Goal: Task Accomplishment & Management: Manage account settings

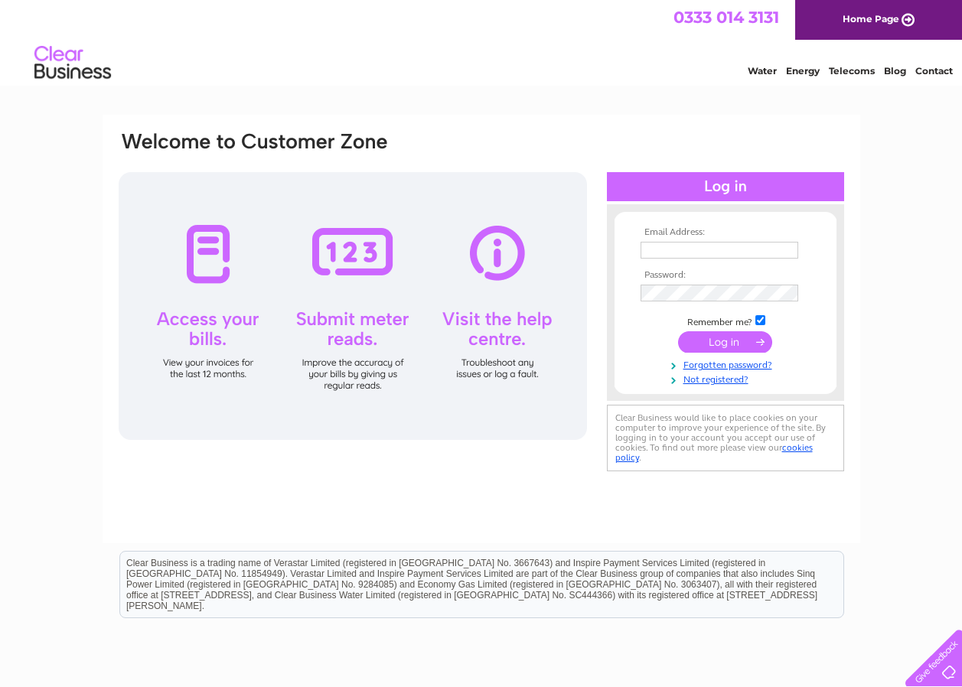
type input "[EMAIL_ADDRESS][DOMAIN_NAME]"
click at [723, 341] on input "submit" at bounding box center [725, 341] width 94 height 21
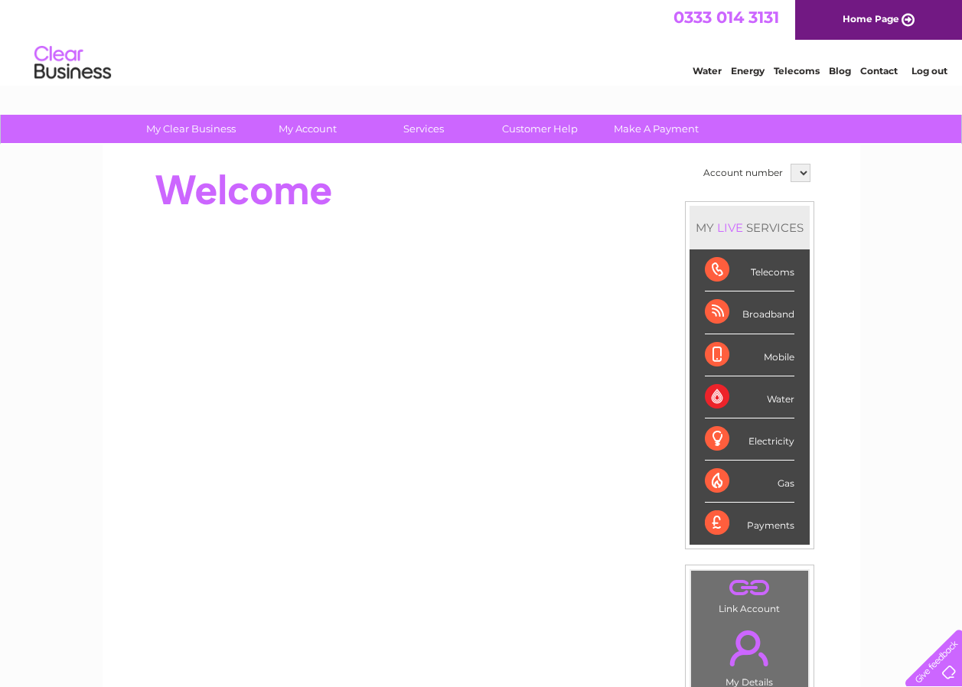
click at [780, 396] on div "Water" at bounding box center [750, 398] width 90 height 42
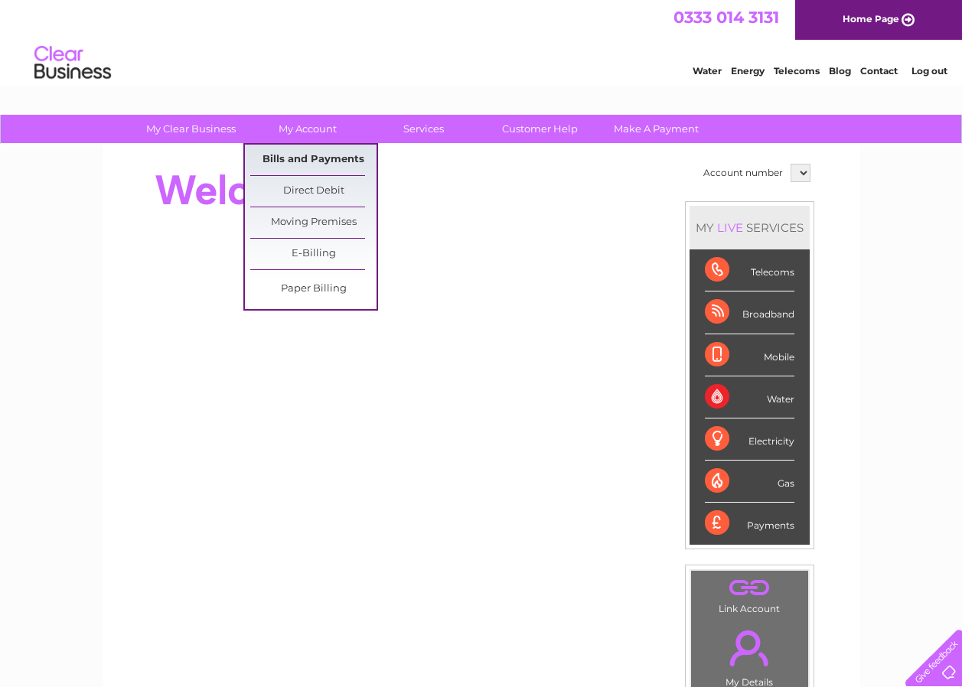
click at [308, 163] on link "Bills and Payments" at bounding box center [313, 160] width 126 height 31
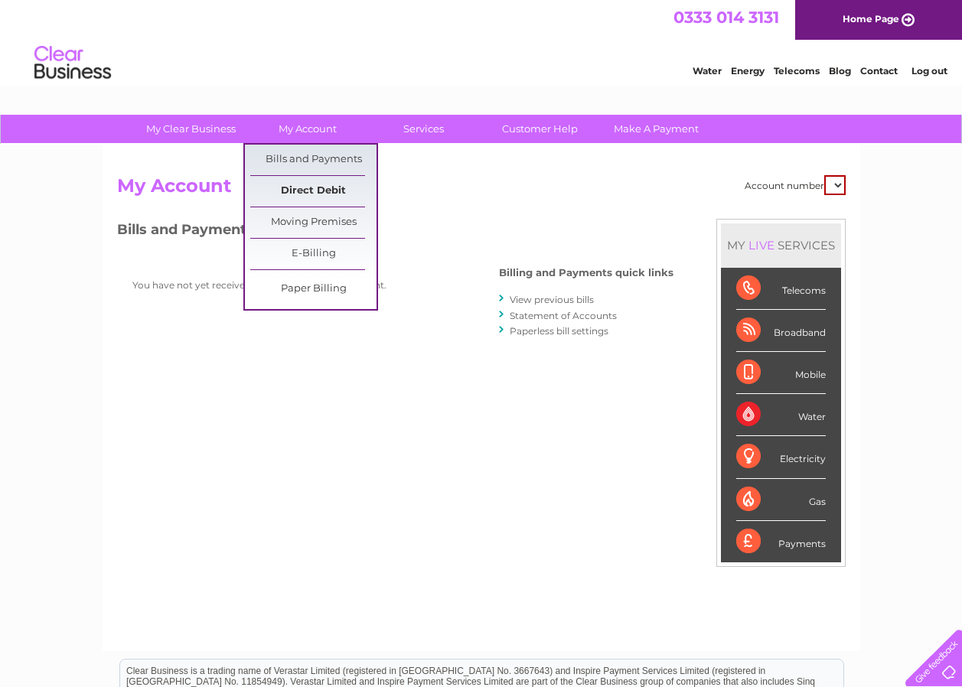
click at [319, 197] on link "Direct Debit" at bounding box center [313, 191] width 126 height 31
click at [315, 129] on link "My Account" at bounding box center [307, 129] width 126 height 28
click at [316, 257] on link "E-Billing" at bounding box center [313, 254] width 126 height 31
click at [318, 255] on link "E-Billing" at bounding box center [313, 254] width 126 height 31
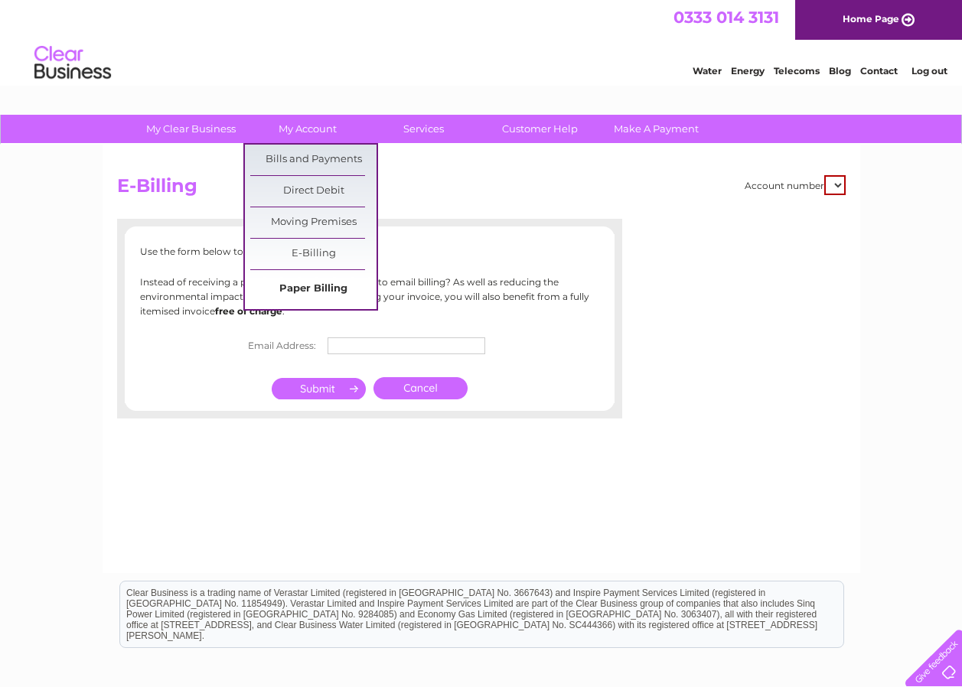
click at [299, 288] on link "Paper Billing" at bounding box center [313, 289] width 126 height 31
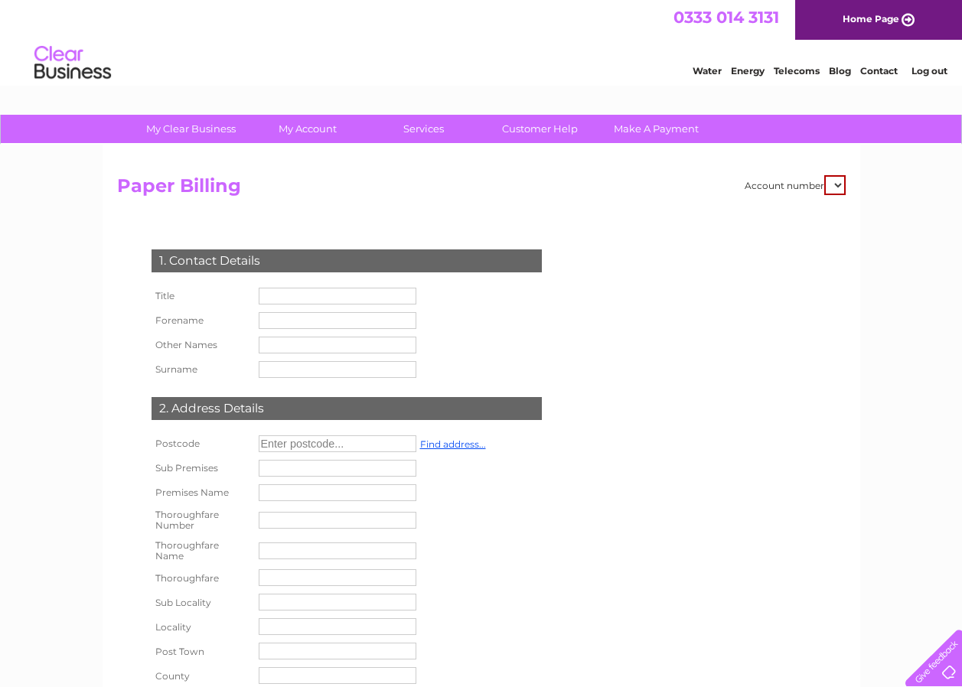
click at [302, 302] on input "text" at bounding box center [338, 296] width 158 height 17
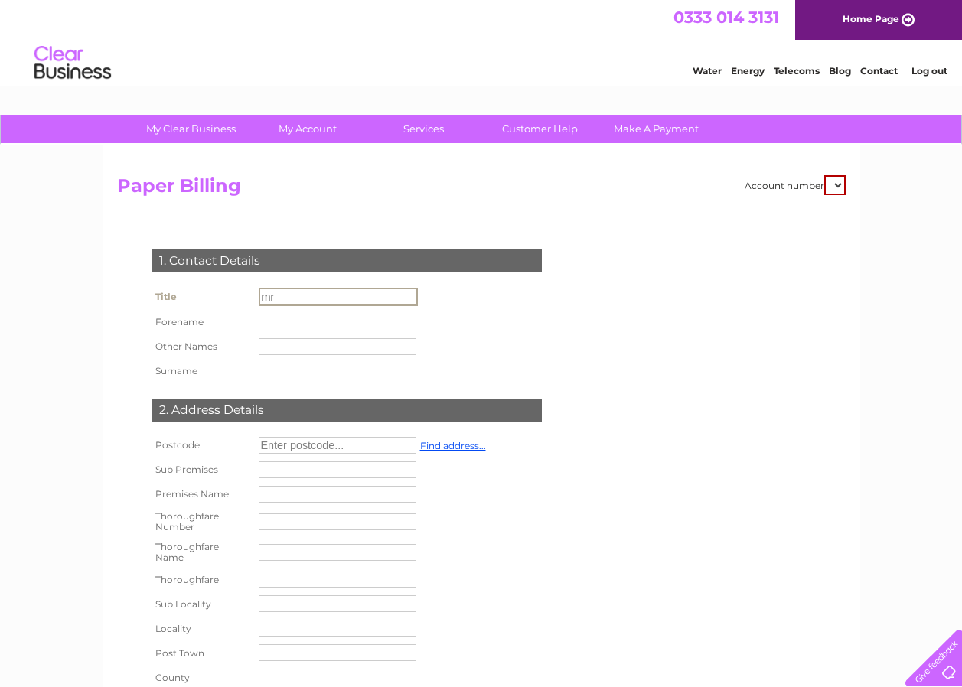
type input "mr"
type input "Alan"
type input "Gwnne"
click at [278, 293] on input "mr" at bounding box center [338, 296] width 158 height 17
type input "m"
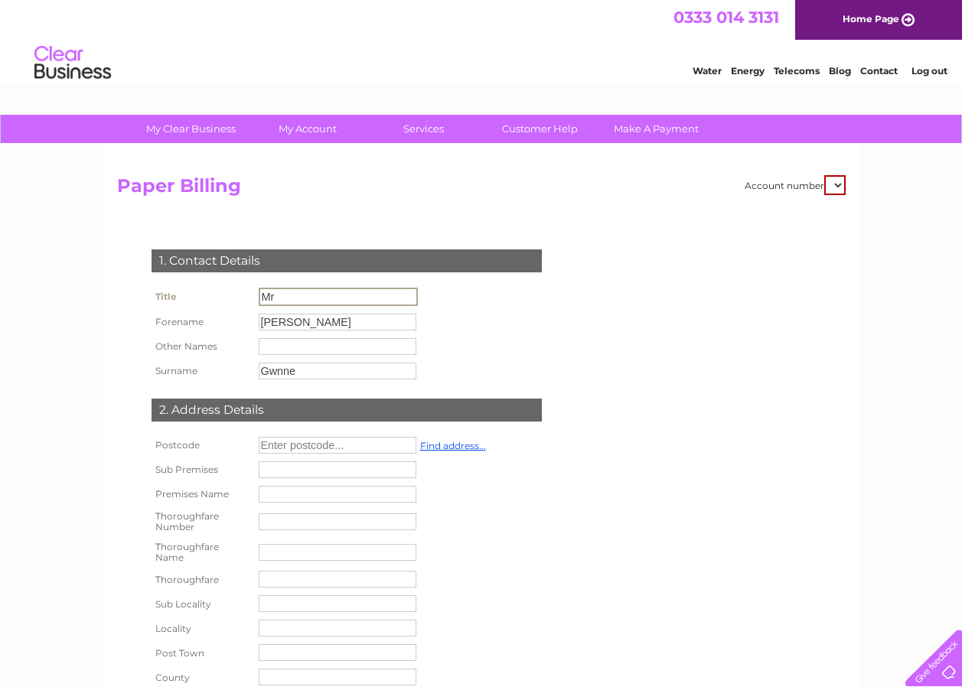
type input "Mr"
click at [292, 444] on input "text" at bounding box center [338, 445] width 158 height 17
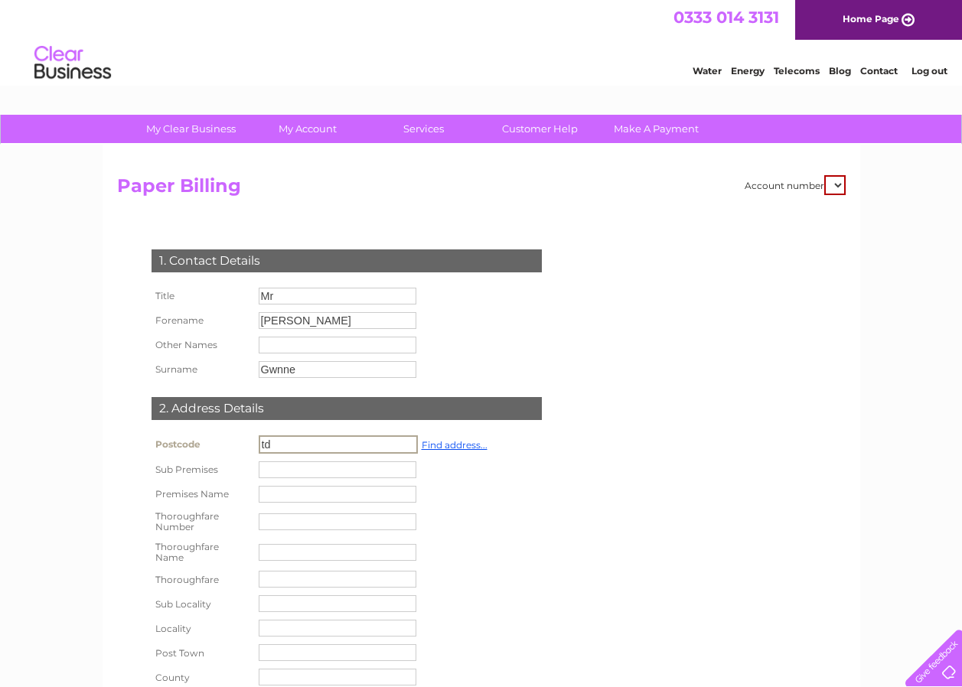
type input "t"
type input "TD11 3XX"
type input "Chirnside"
type input "berwickshire"
type input "United Kingdom"
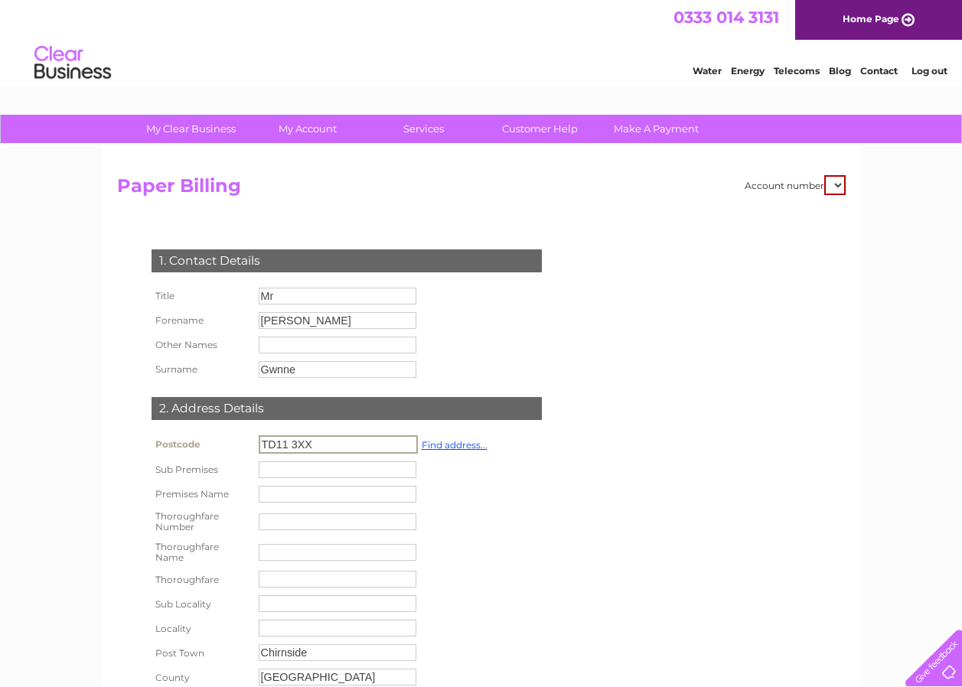
click at [298, 493] on input "text" at bounding box center [338, 494] width 158 height 17
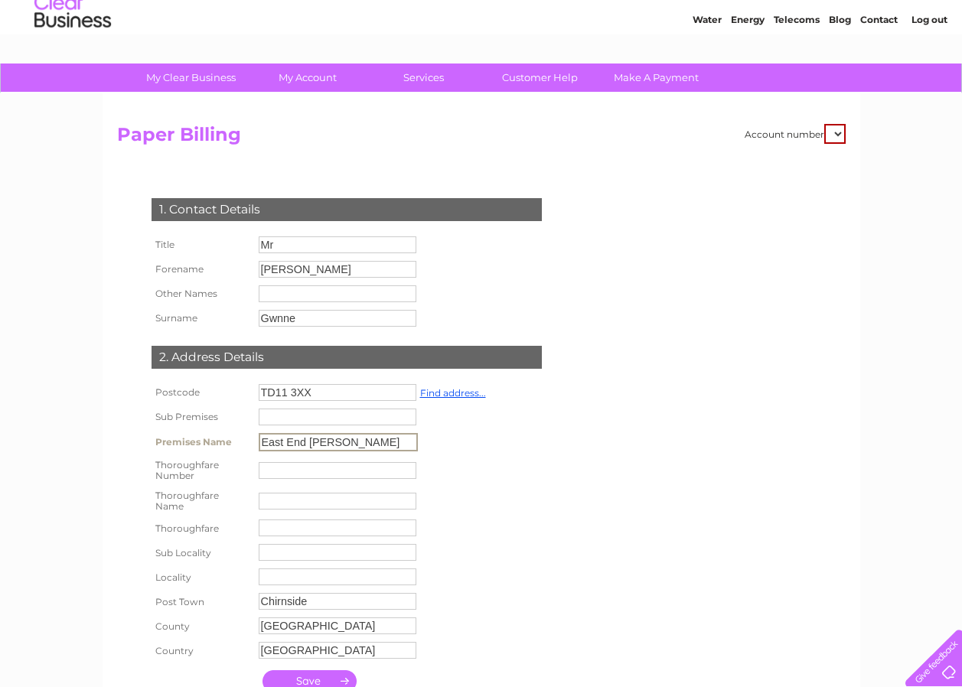
scroll to position [77, 0]
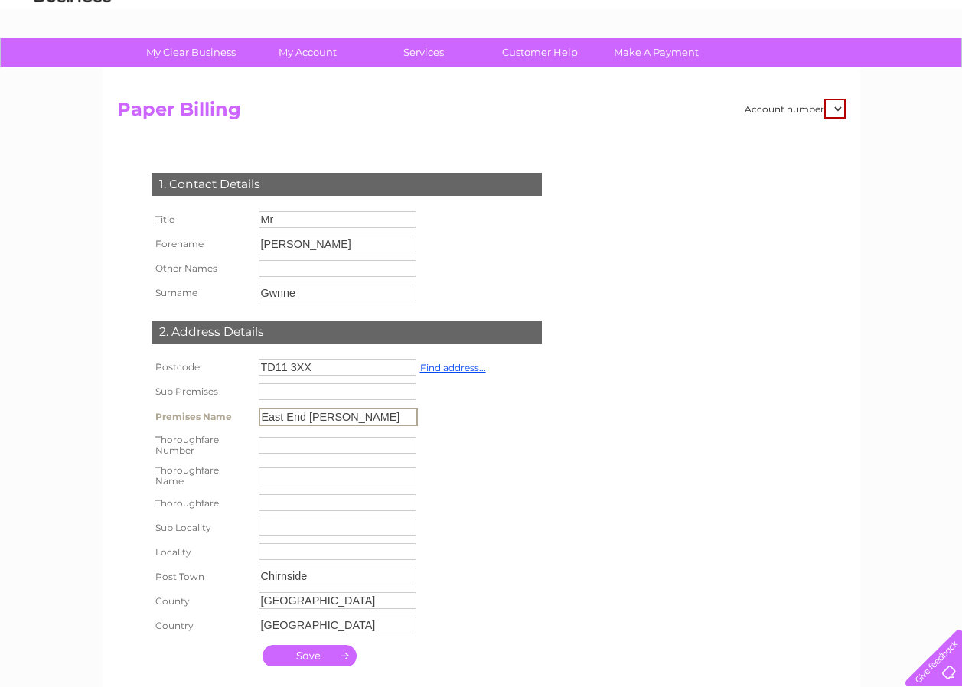
click at [327, 416] on input "East End Garge" at bounding box center [338, 417] width 159 height 18
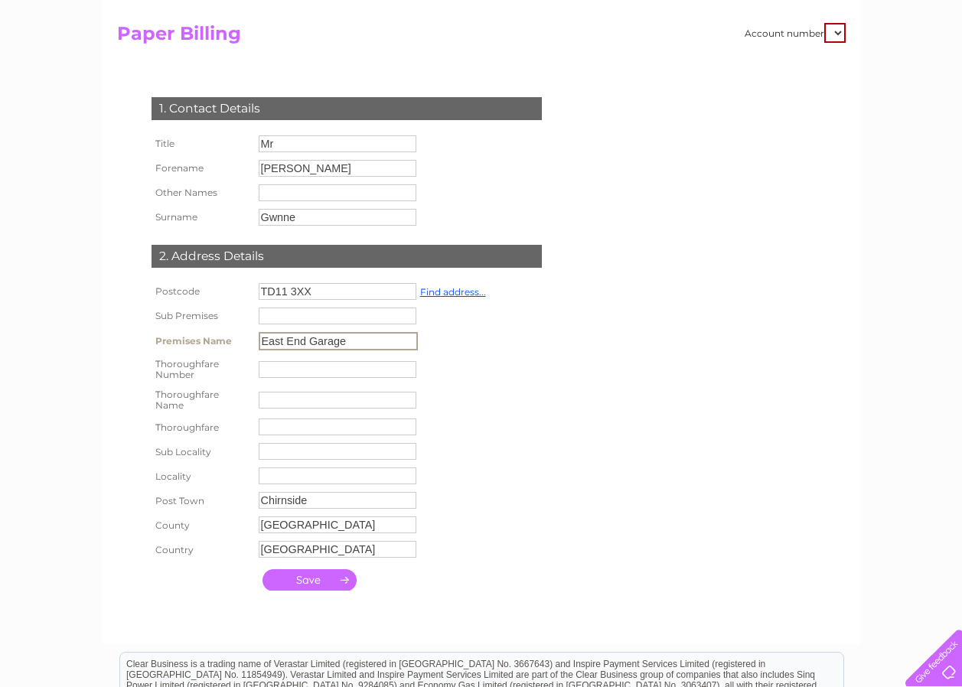
scroll to position [153, 0]
type input "East End Garage"
click at [321, 582] on input "submit" at bounding box center [310, 579] width 94 height 21
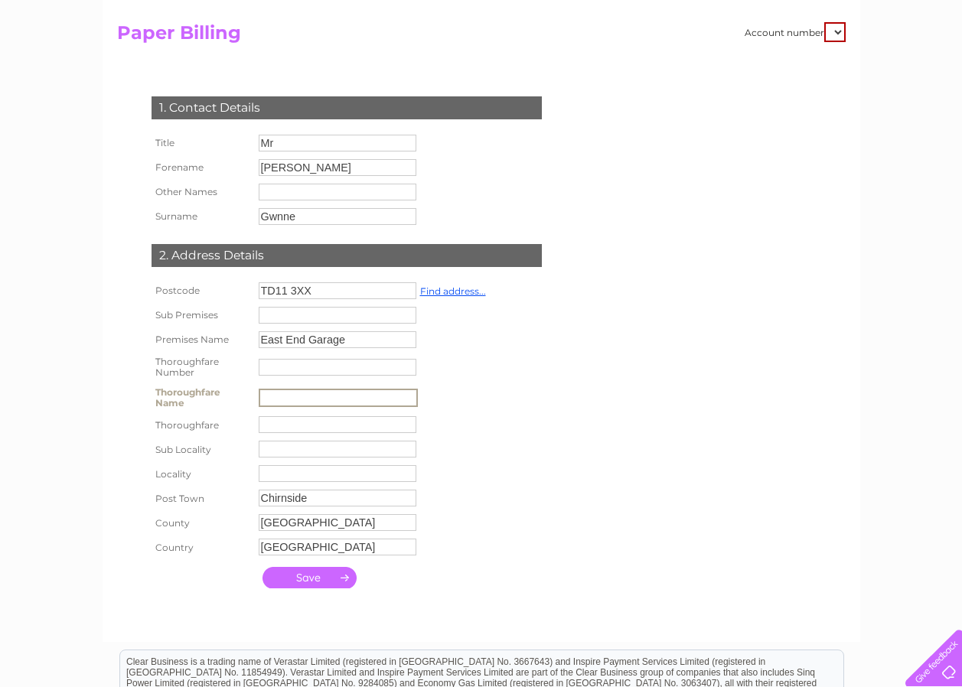
click at [302, 398] on input "text" at bounding box center [338, 398] width 159 height 18
type input "Main street"
click at [315, 581] on input "submit" at bounding box center [310, 577] width 94 height 21
click at [315, 577] on input "submit" at bounding box center [310, 577] width 94 height 21
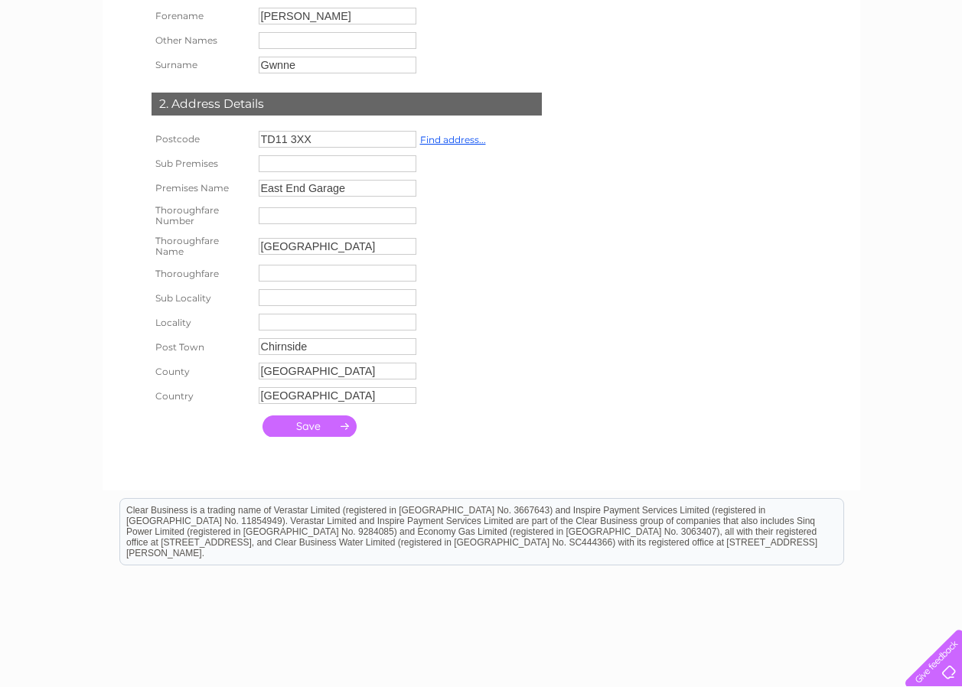
scroll to position [381, 0]
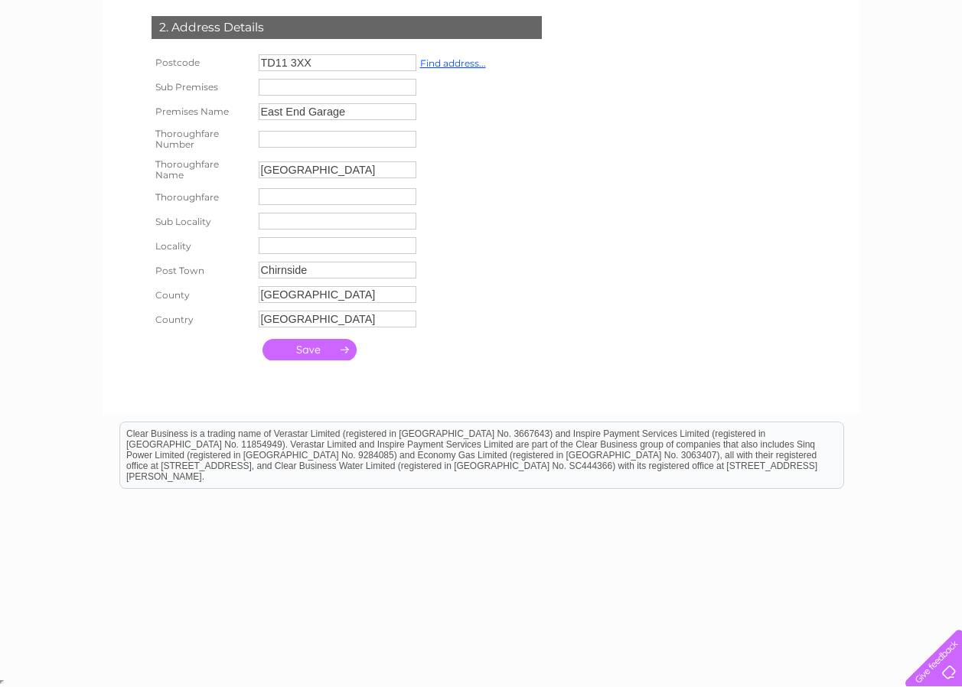
click at [315, 346] on input "submit" at bounding box center [310, 349] width 94 height 21
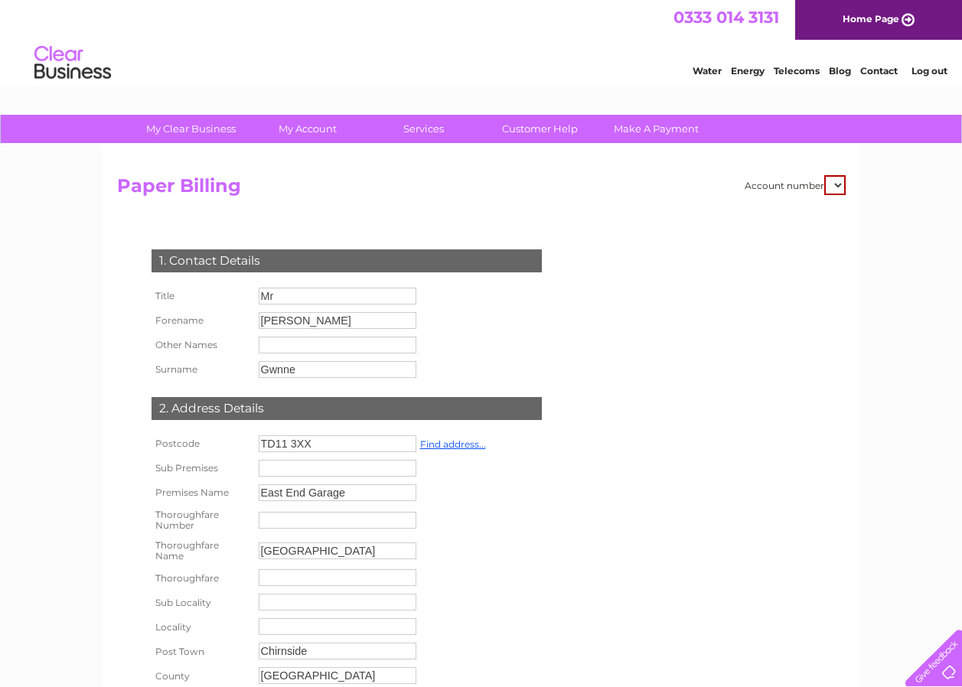
click at [837, 186] on select at bounding box center [834, 185] width 21 height 20
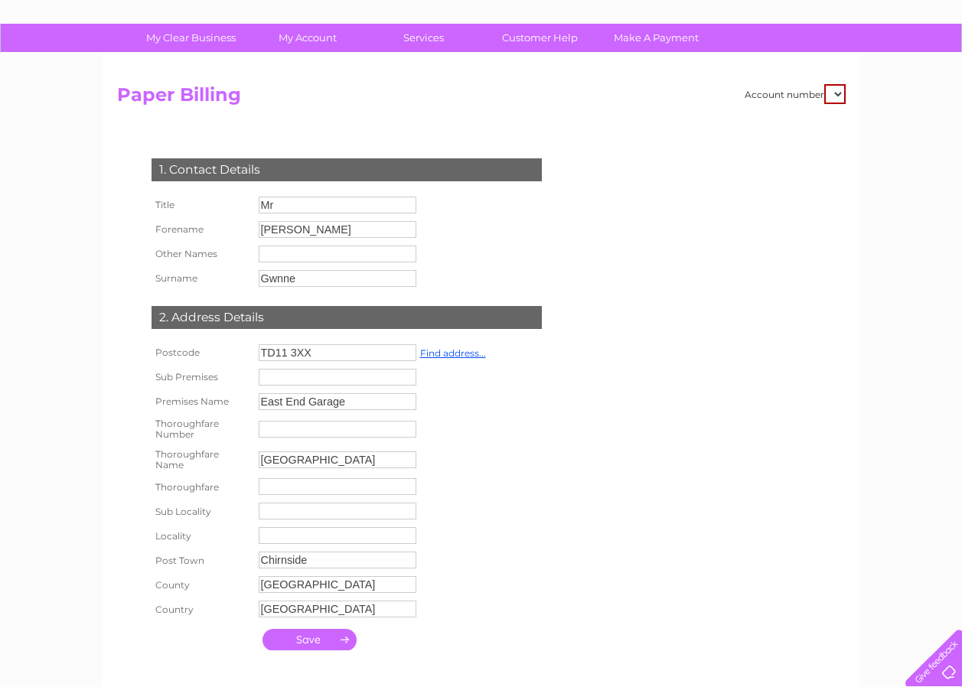
scroll to position [230, 0]
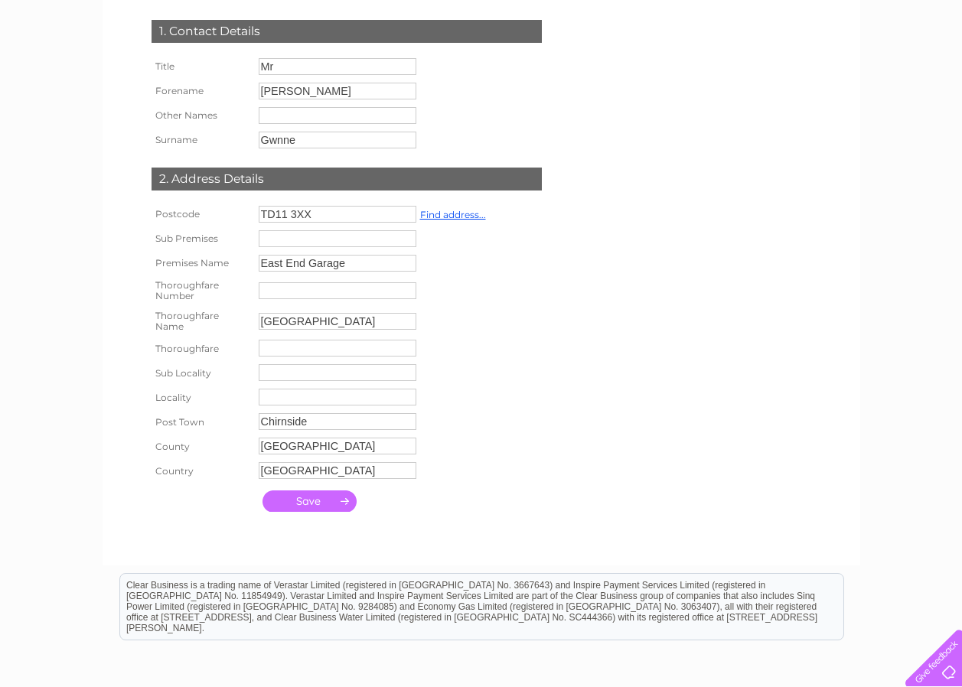
click at [325, 501] on input "submit" at bounding box center [310, 501] width 94 height 21
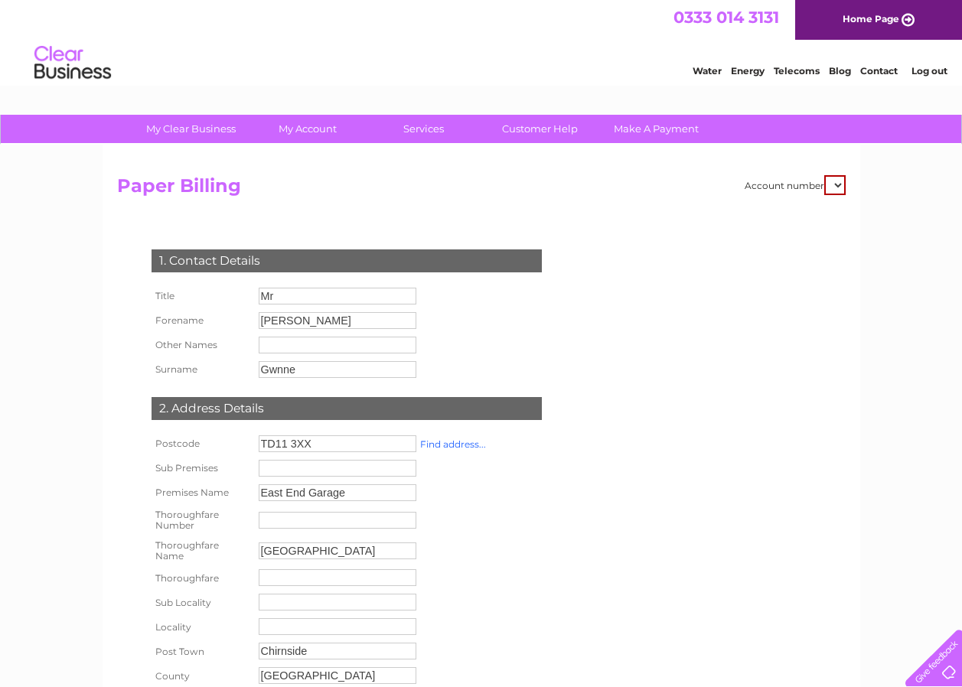
click at [456, 446] on link "Find address..." at bounding box center [453, 444] width 66 height 11
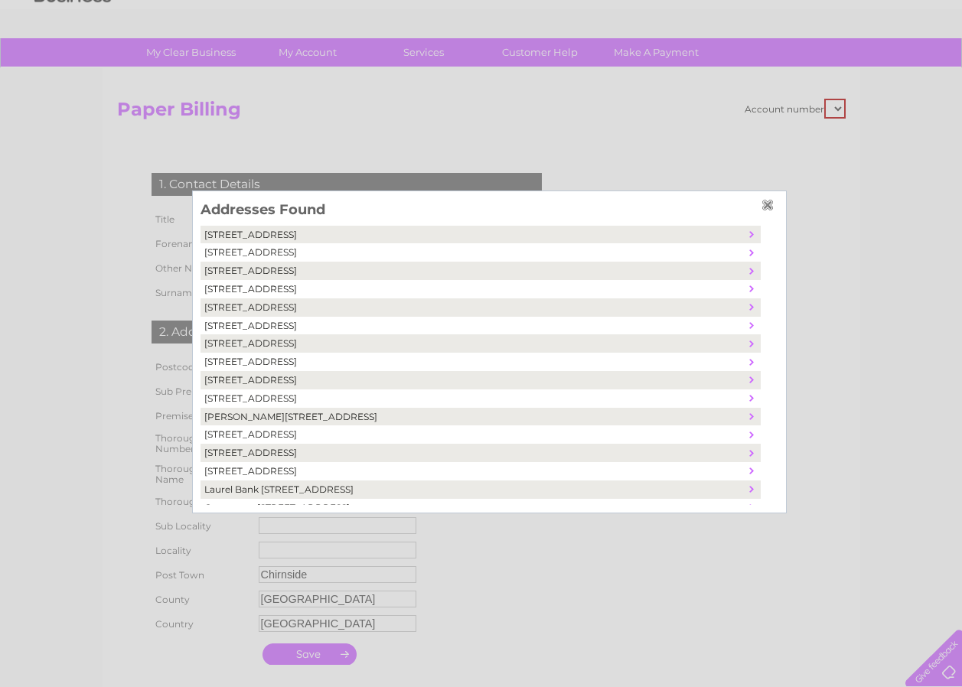
click at [273, 252] on td "Asterville, Main Street East End, Chirnside, United Kingdom, TD11 3XX" at bounding box center [473, 252] width 545 height 18
type input "Asterville"
type input "Main Street East End"
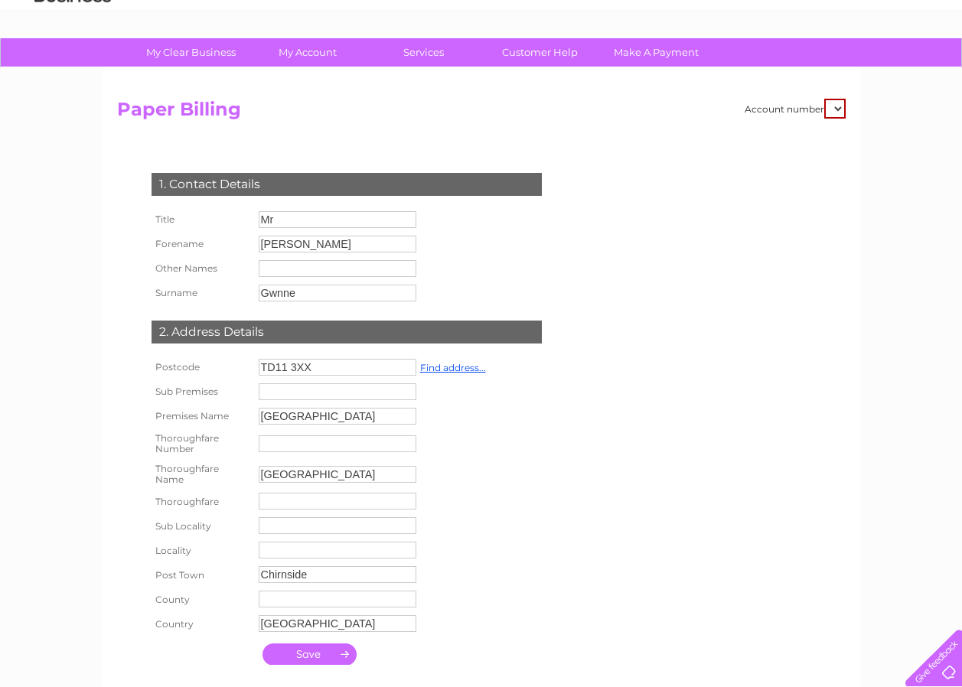
click at [293, 597] on input "text" at bounding box center [338, 599] width 158 height 17
type input "Scottish Borders"
click at [295, 661] on input "submit" at bounding box center [310, 654] width 94 height 21
click at [301, 652] on input "submit" at bounding box center [310, 654] width 94 height 21
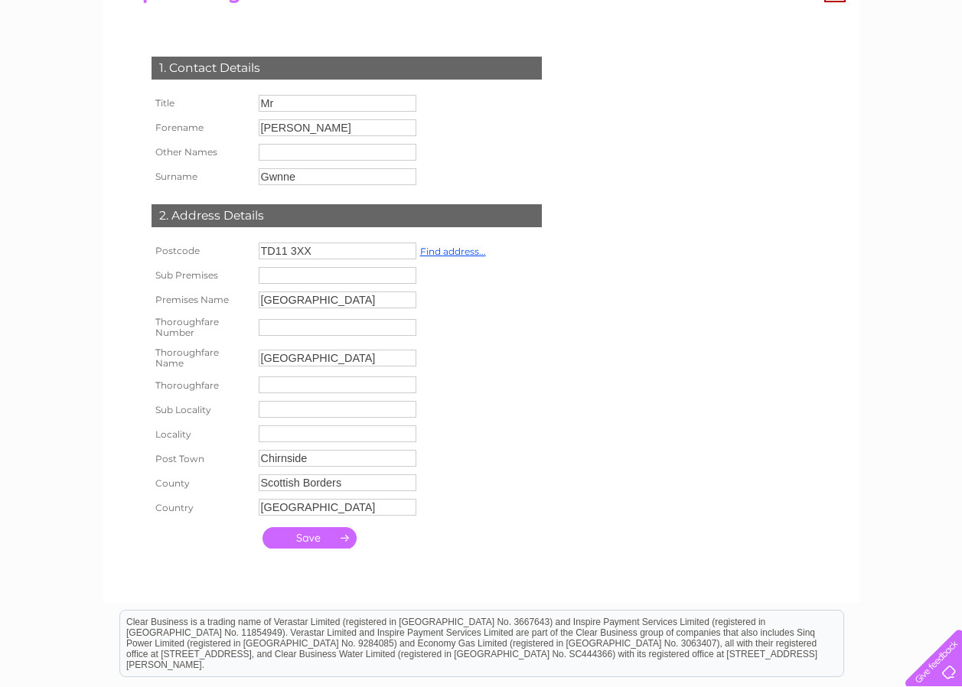
scroll to position [75, 0]
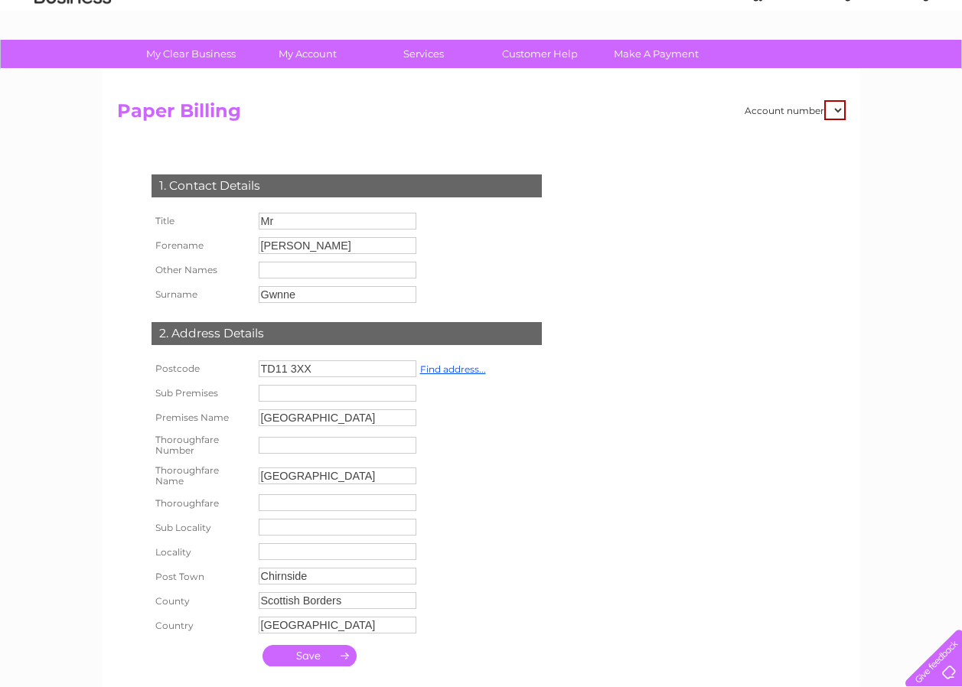
click at [321, 657] on input "submit" at bounding box center [310, 655] width 94 height 21
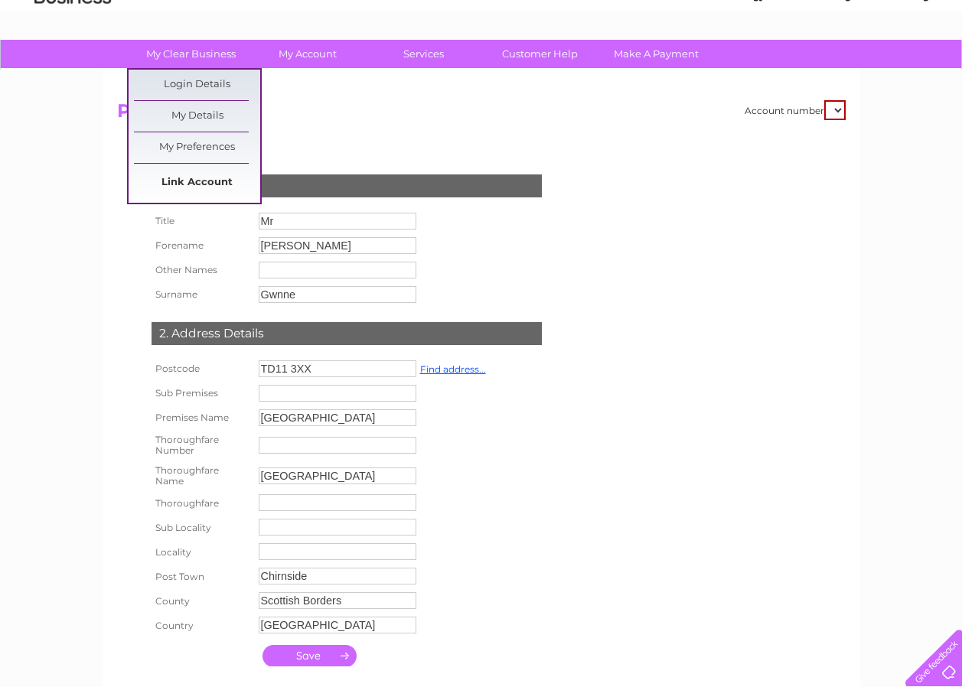
click at [194, 184] on link "Link Account" at bounding box center [197, 183] width 126 height 31
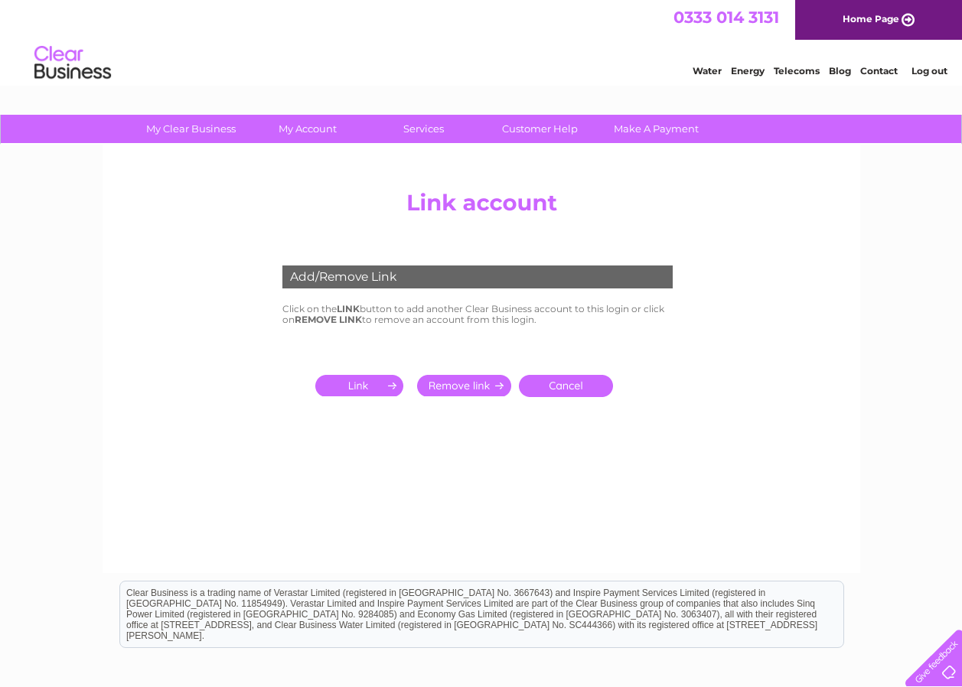
click at [363, 388] on input "submit" at bounding box center [362, 385] width 94 height 21
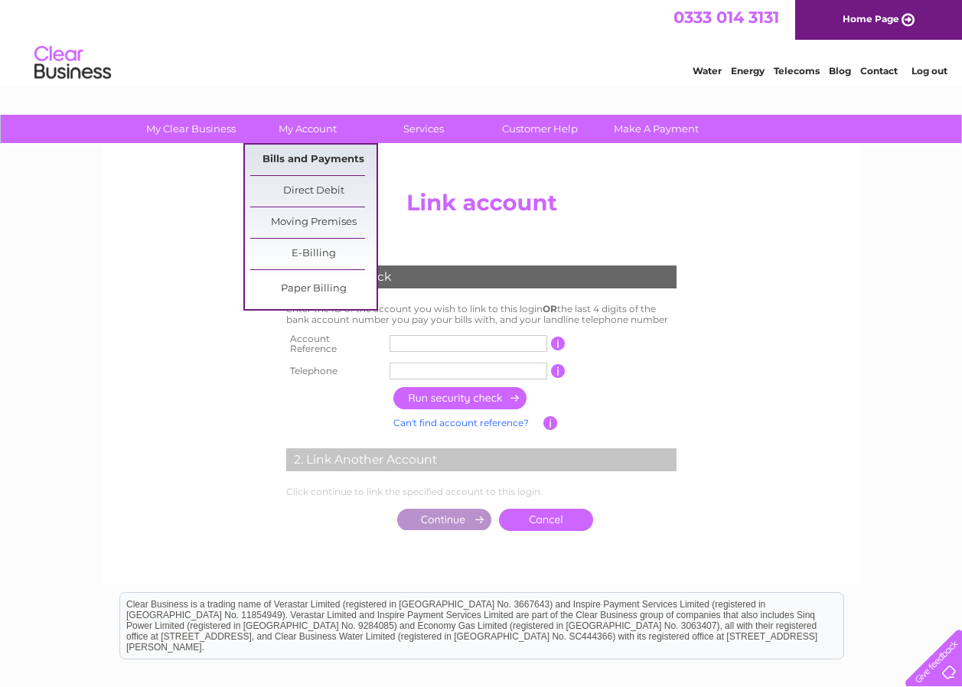
click at [329, 155] on link "Bills and Payments" at bounding box center [313, 160] width 126 height 31
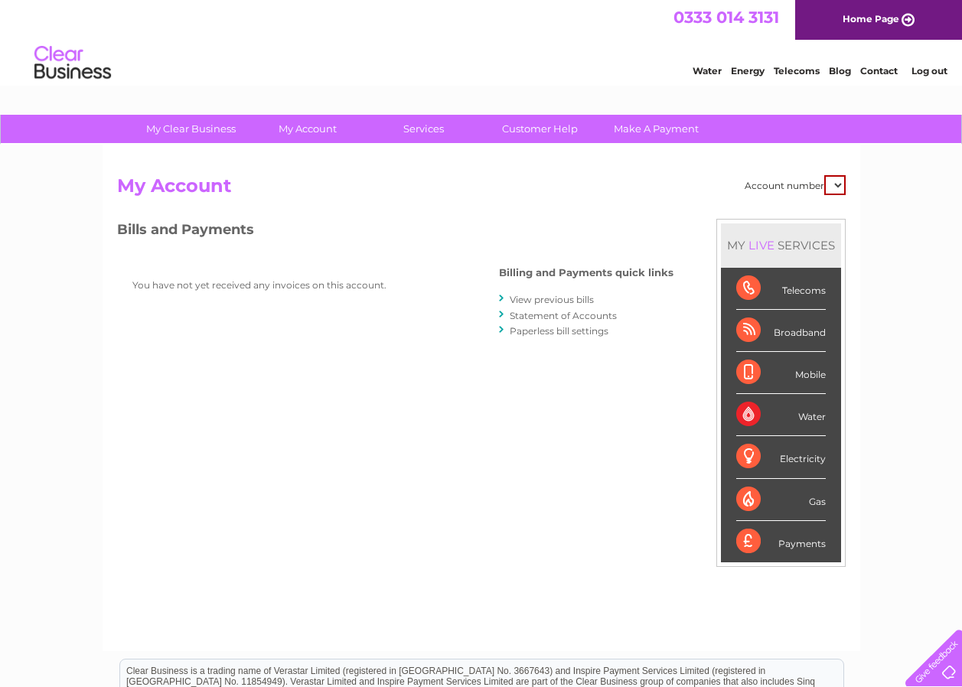
click at [811, 414] on div "Water" at bounding box center [781, 415] width 90 height 42
click at [543, 299] on link "View previous bills" at bounding box center [552, 299] width 84 height 11
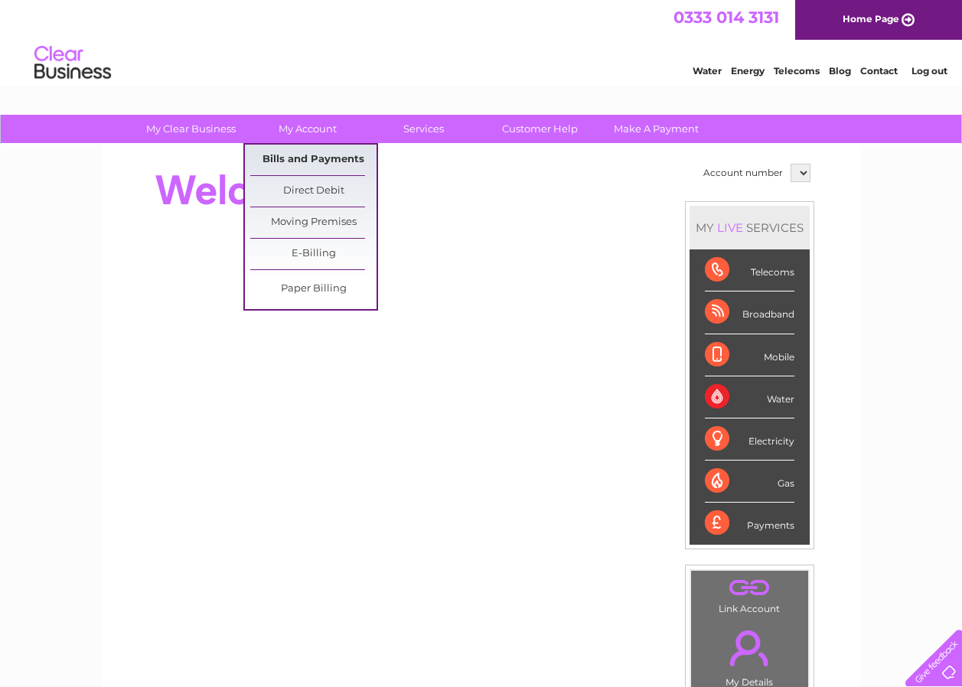
click at [299, 160] on link "Bills and Payments" at bounding box center [313, 160] width 126 height 31
